Goal: Transaction & Acquisition: Obtain resource

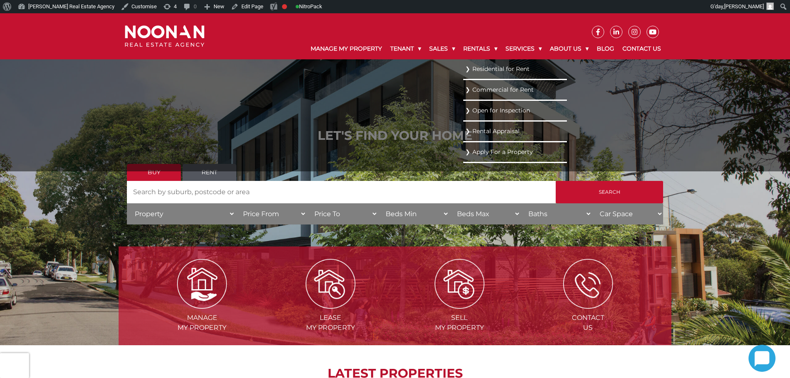
click at [483, 66] on link "Residential for Rent" at bounding box center [515, 68] width 100 height 11
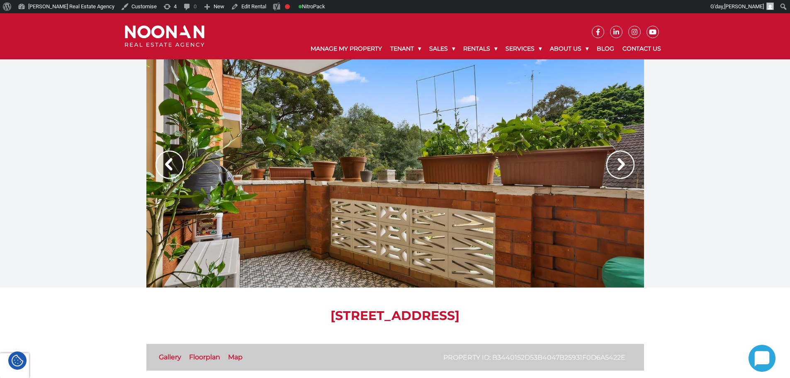
click at [623, 162] on img at bounding box center [620, 165] width 28 height 28
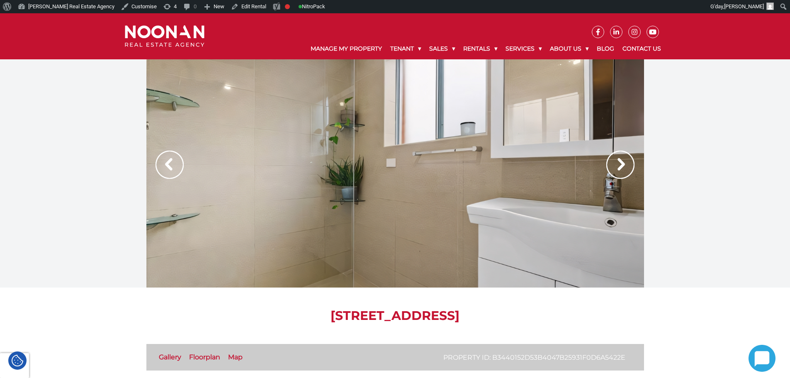
click at [623, 162] on img at bounding box center [620, 165] width 28 height 28
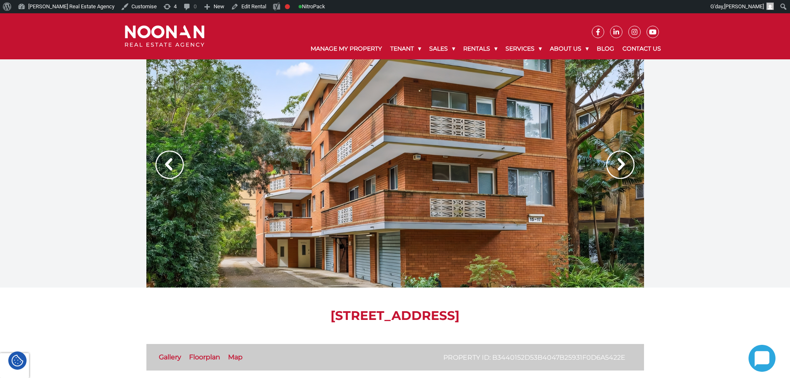
click at [623, 162] on img at bounding box center [620, 165] width 28 height 28
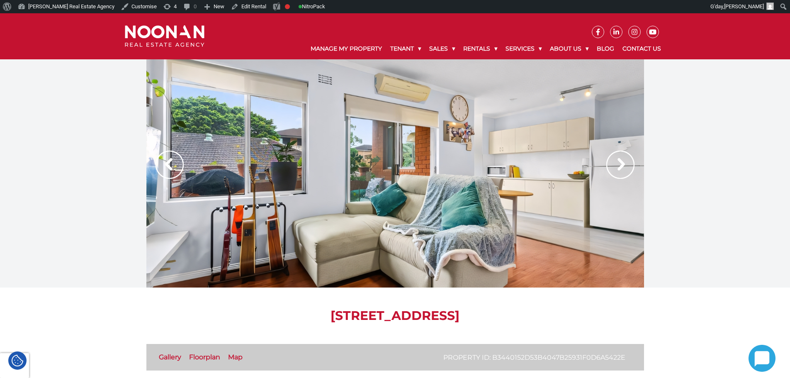
click at [623, 162] on img at bounding box center [620, 165] width 28 height 28
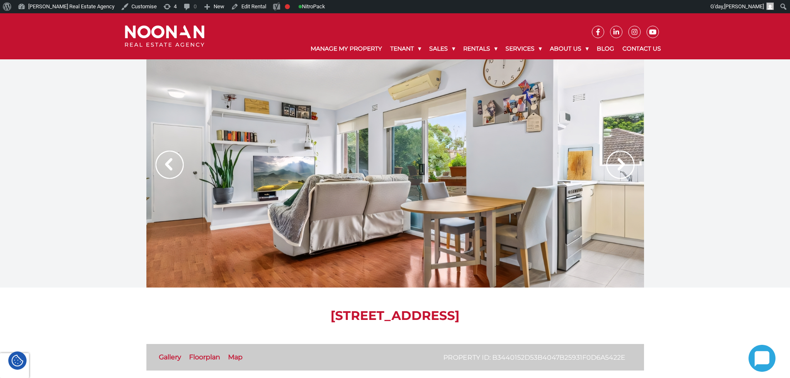
click at [620, 170] on img at bounding box center [620, 165] width 28 height 28
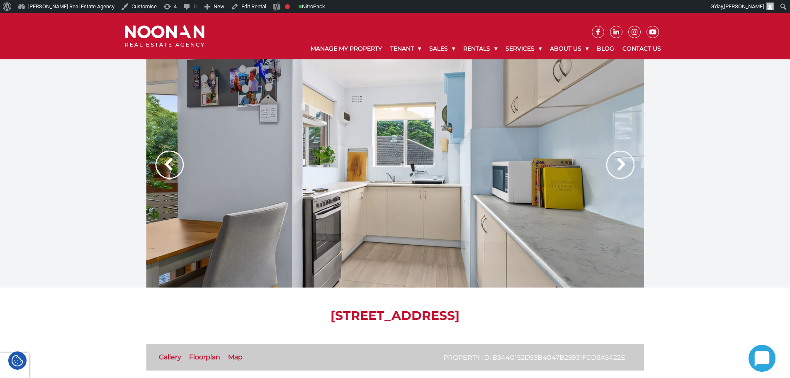
click at [621, 164] on img at bounding box center [620, 165] width 28 height 28
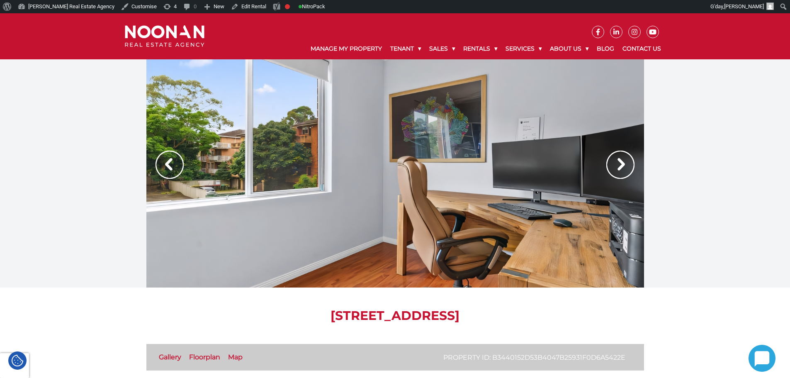
click at [621, 164] on img at bounding box center [620, 165] width 28 height 28
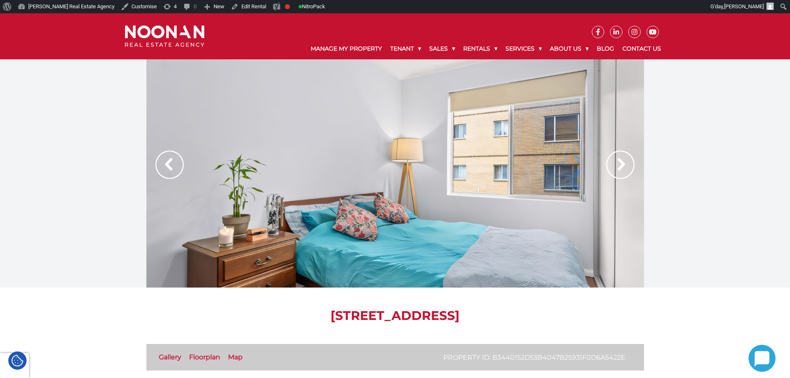
click at [621, 164] on img at bounding box center [620, 165] width 28 height 28
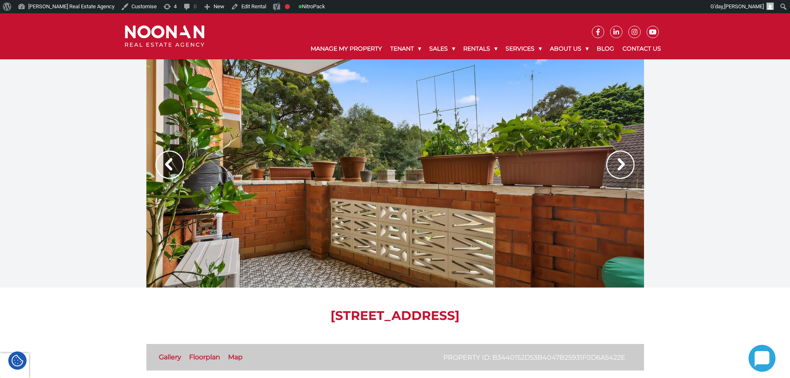
click at [621, 164] on img at bounding box center [620, 165] width 28 height 28
click at [84, 204] on div at bounding box center [395, 173] width 790 height 228
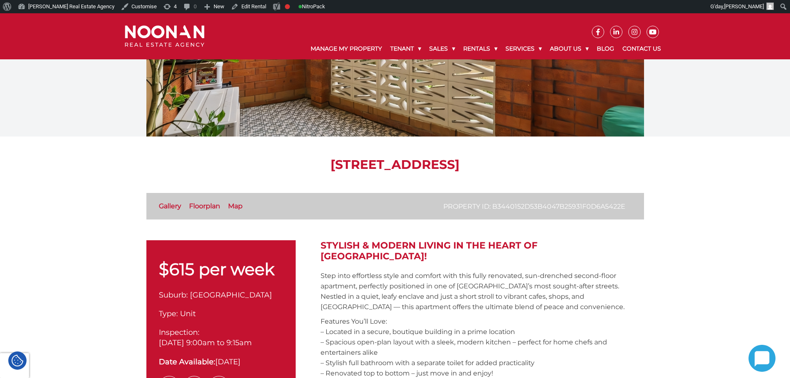
scroll to position [41, 0]
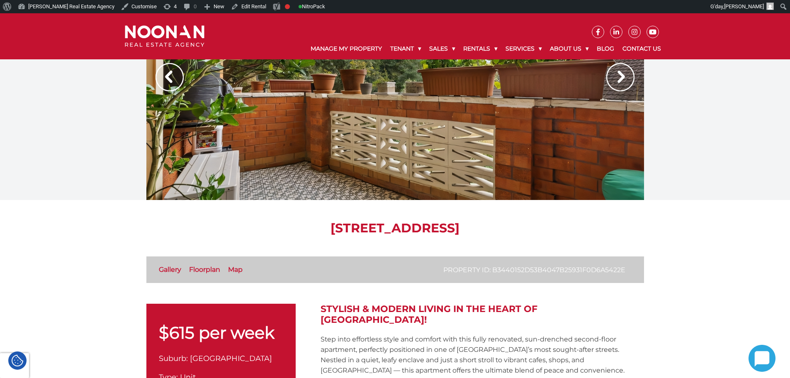
drag, startPoint x: 257, startPoint y: 228, endPoint x: 550, endPoint y: 229, distance: 293.2
click at [550, 229] on h1 "5/15-17 Station Street, Mortdale NSW 2223" at bounding box center [395, 228] width 498 height 15
click at [550, 229] on h1 "[STREET_ADDRESS]" at bounding box center [395, 228] width 498 height 15
drag, startPoint x: 543, startPoint y: 225, endPoint x: 236, endPoint y: 222, distance: 306.9
click at [236, 221] on h1 "[STREET_ADDRESS]" at bounding box center [395, 228] width 498 height 15
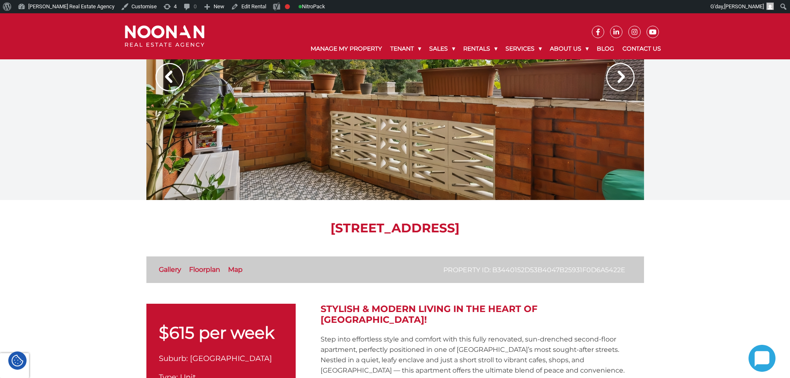
click at [254, 227] on h1 "[STREET_ADDRESS]" at bounding box center [395, 228] width 498 height 15
drag, startPoint x: 240, startPoint y: 227, endPoint x: 394, endPoint y: 227, distance: 154.7
click at [394, 227] on h1 "[STREET_ADDRESS]" at bounding box center [395, 228] width 498 height 15
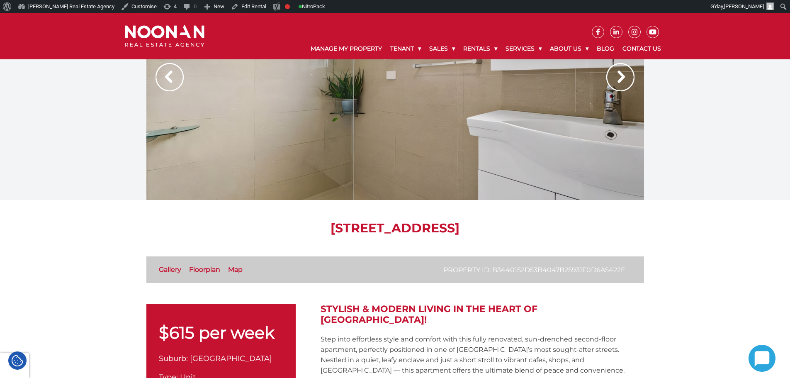
click at [395, 227] on h1 "[STREET_ADDRESS]" at bounding box center [395, 228] width 498 height 15
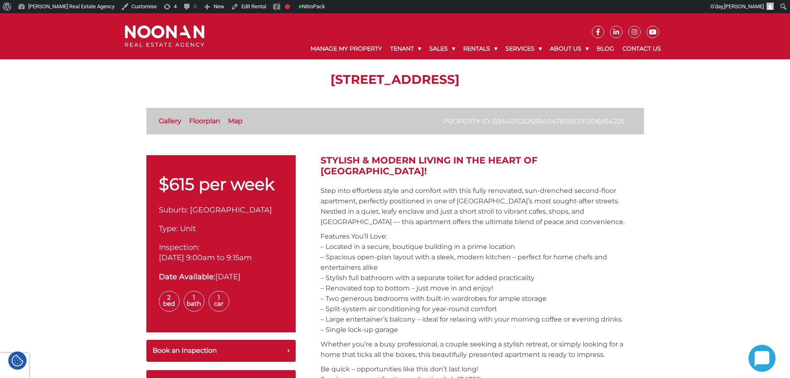
scroll to position [124, 0]
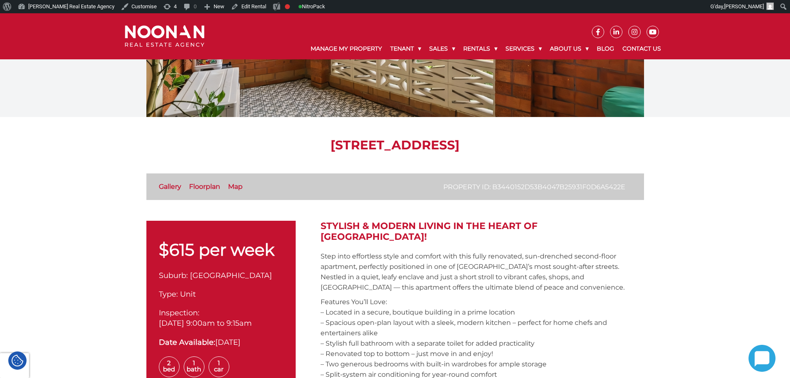
click at [488, 272] on p "Step into effortless style and comfort with this fully renovated, sun-drenched …" at bounding box center [482, 271] width 323 height 41
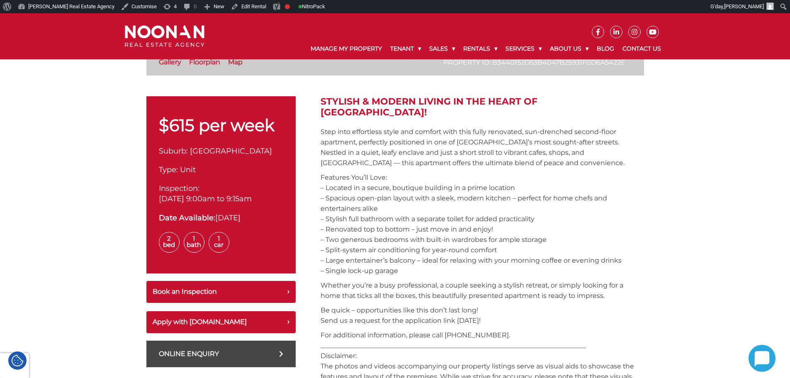
scroll to position [83, 0]
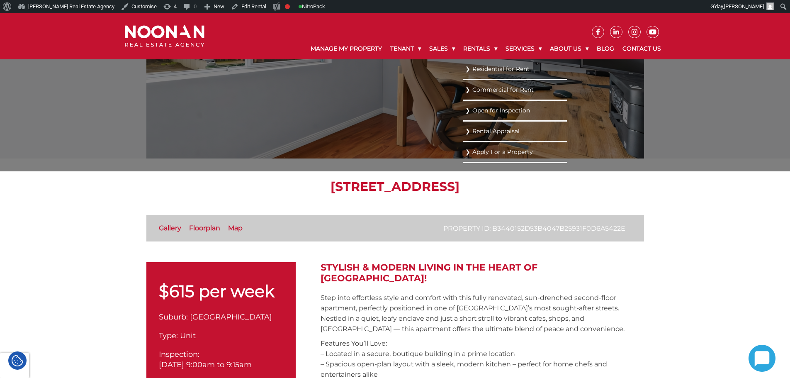
click at [475, 70] on link "Residential for Rent" at bounding box center [515, 68] width 100 height 11
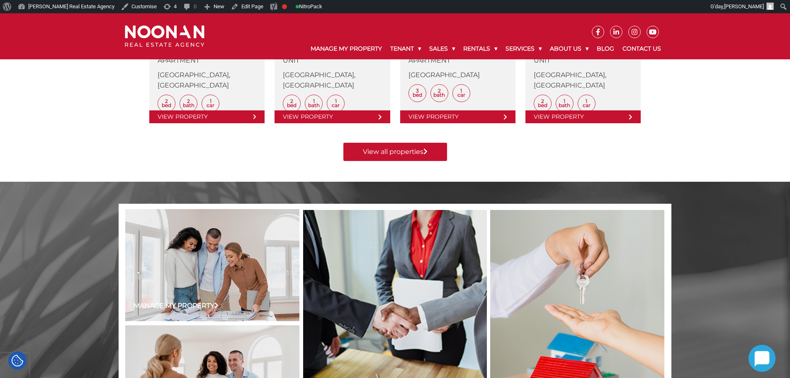
scroll to position [539, 0]
